Goal: Task Accomplishment & Management: Manage account settings

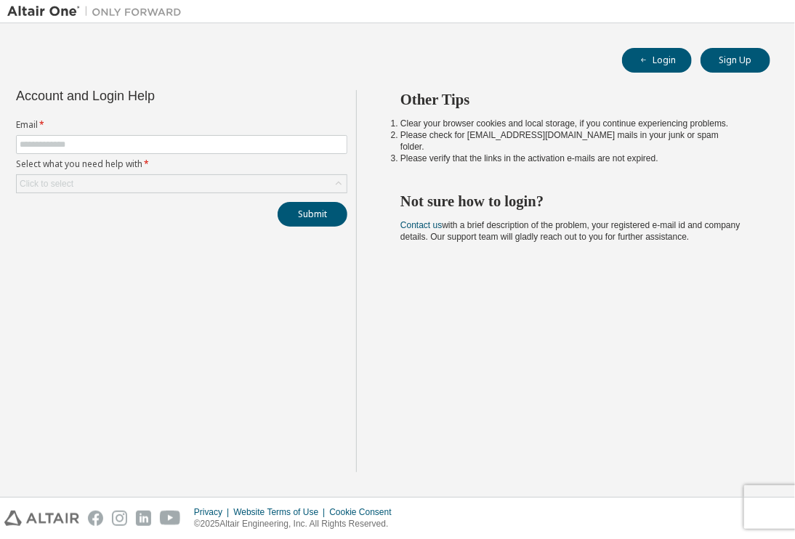
click at [131, 134] on form "Email * Select what you need help with * Click to select" at bounding box center [181, 156] width 331 height 74
click at [134, 139] on input "text" at bounding box center [182, 145] width 324 height 12
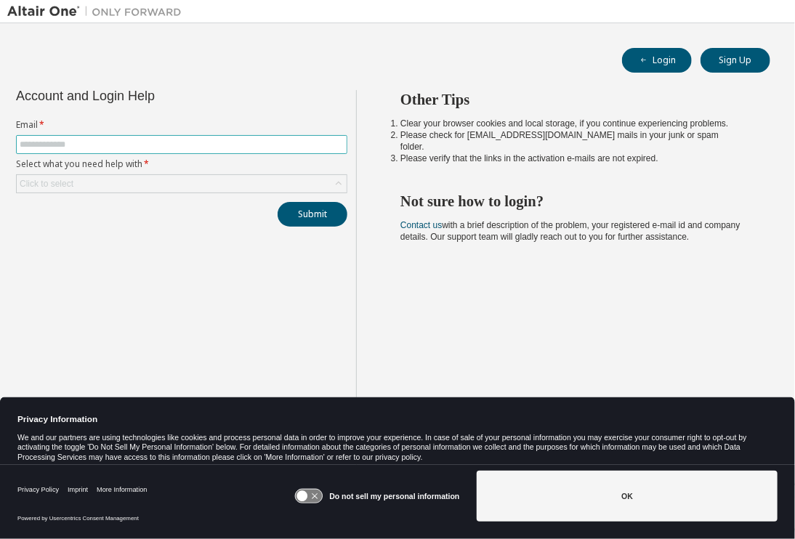
click at [134, 137] on span at bounding box center [181, 144] width 331 height 19
click at [126, 141] on input "text" at bounding box center [182, 145] width 324 height 12
type input "**********"
click at [182, 204] on div "Submit" at bounding box center [181, 214] width 331 height 25
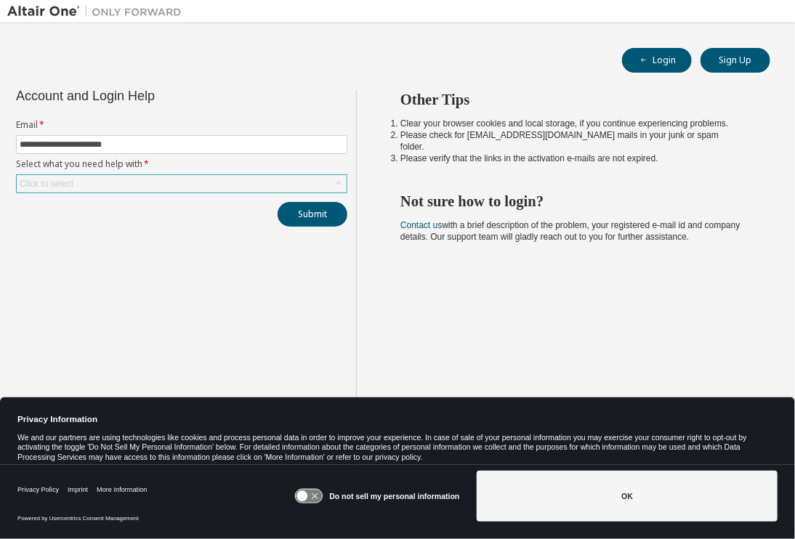
click at [190, 179] on div "Click to select" at bounding box center [182, 183] width 330 height 17
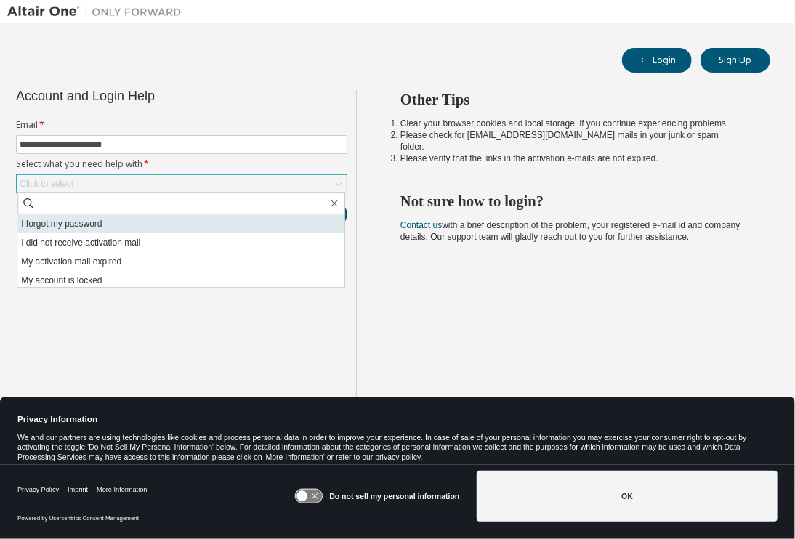
click at [162, 230] on li "I forgot my password" at bounding box center [180, 223] width 327 height 19
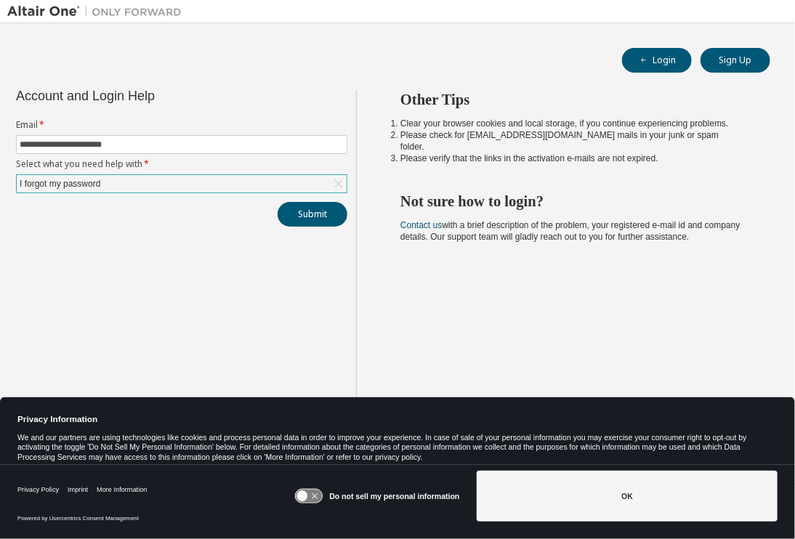
click at [184, 256] on div "**********" at bounding box center [181, 281] width 349 height 382
click at [303, 214] on button "Submit" at bounding box center [313, 214] width 70 height 25
drag, startPoint x: 732, startPoint y: 63, endPoint x: 720, endPoint y: 84, distance: 23.4
click at [699, 89] on div "**********" at bounding box center [397, 260] width 781 height 459
click at [310, 222] on button "Submit" at bounding box center [313, 214] width 70 height 25
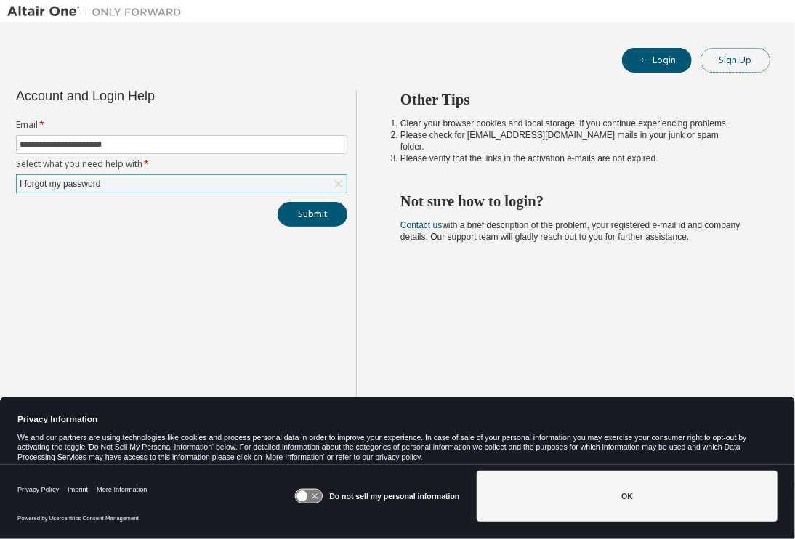
click at [718, 55] on button "Sign Up" at bounding box center [736, 60] width 70 height 25
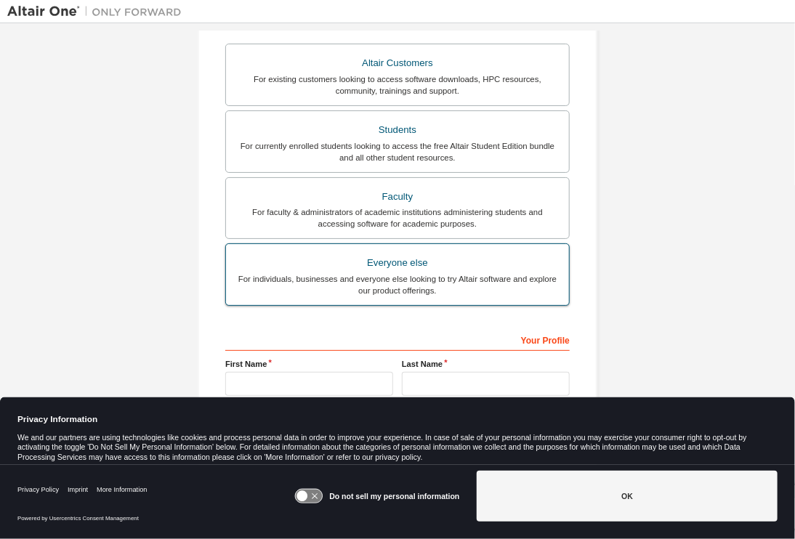
scroll to position [308, 0]
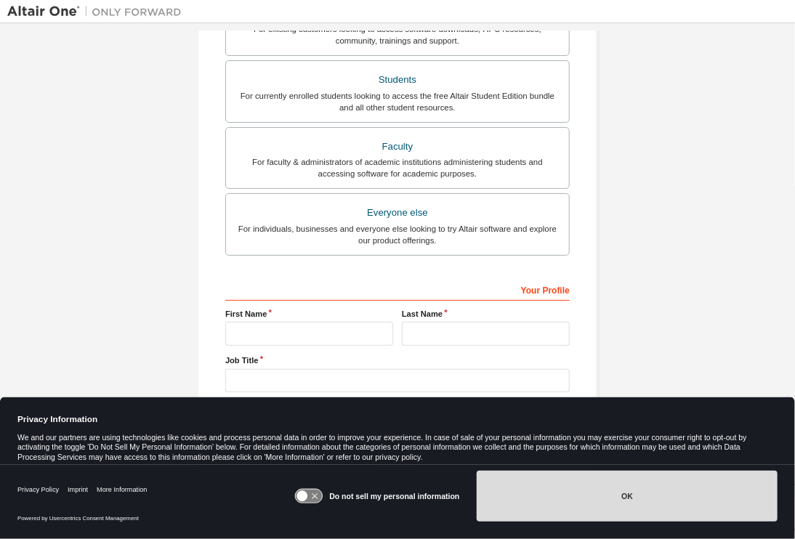
click at [657, 502] on button "OK" at bounding box center [627, 496] width 301 height 51
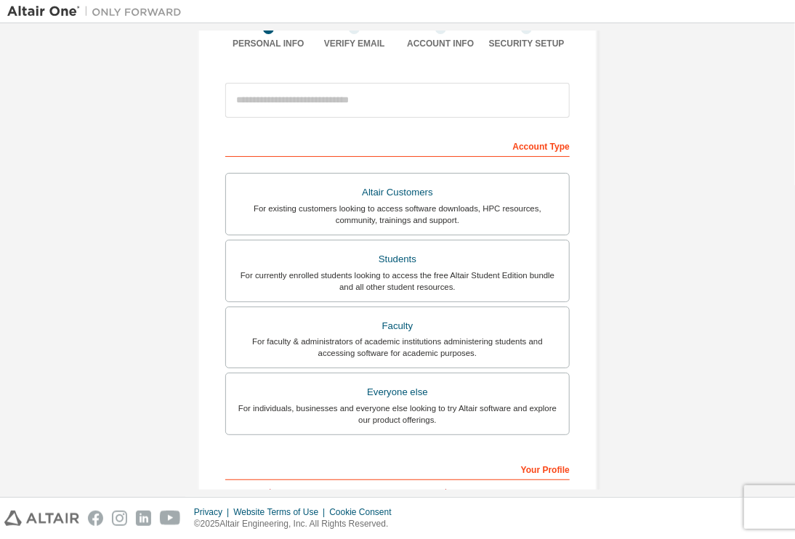
scroll to position [0, 0]
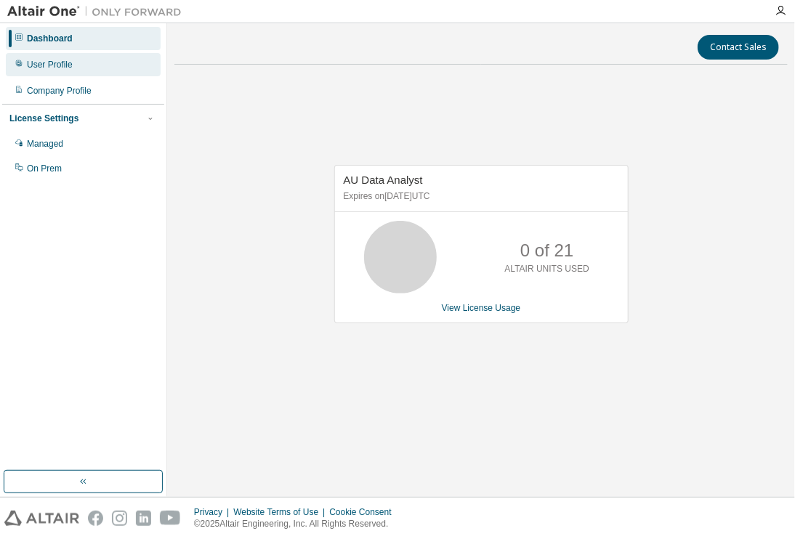
click at [49, 68] on div "User Profile" at bounding box center [50, 65] width 46 height 12
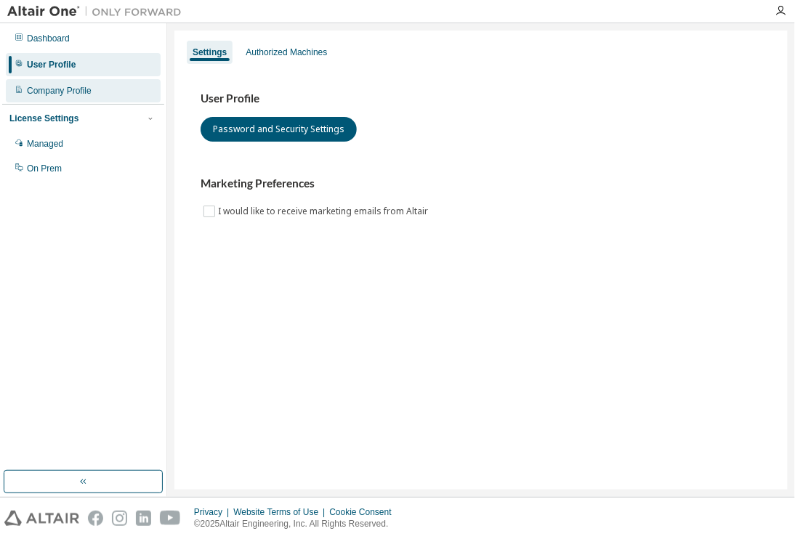
click at [89, 87] on div "Company Profile" at bounding box center [59, 91] width 65 height 12
